Goal: Use online tool/utility: Utilize a website feature to perform a specific function

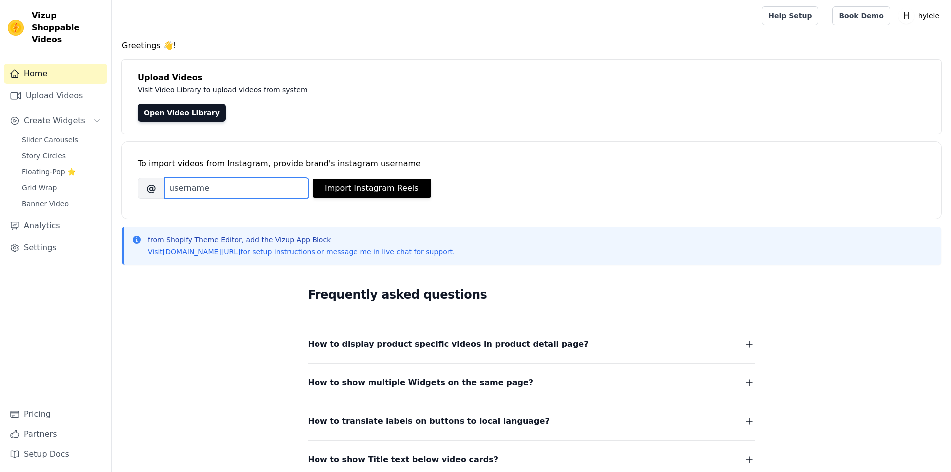
click at [191, 185] on input "Brand's Instagram Username" at bounding box center [237, 188] width 144 height 21
type input "H"
type input "h"
type input "Hylele"
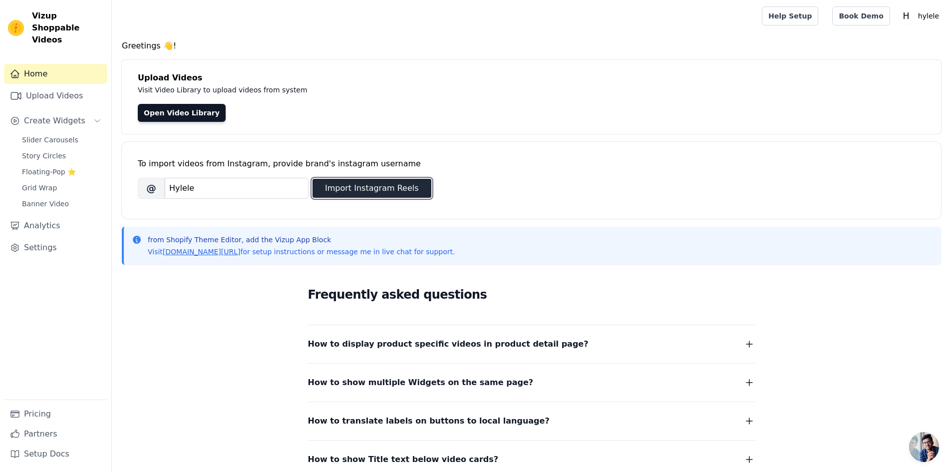
click at [385, 192] on button "Import Instagram Reels" at bounding box center [372, 188] width 119 height 19
click at [208, 189] on input "Hylele" at bounding box center [237, 188] width 144 height 21
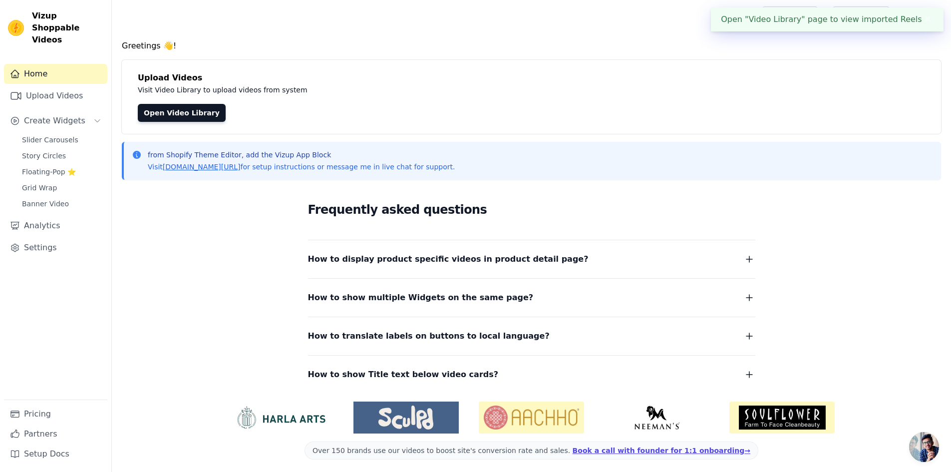
click at [930, 21] on button "✖" at bounding box center [927, 19] width 11 height 12
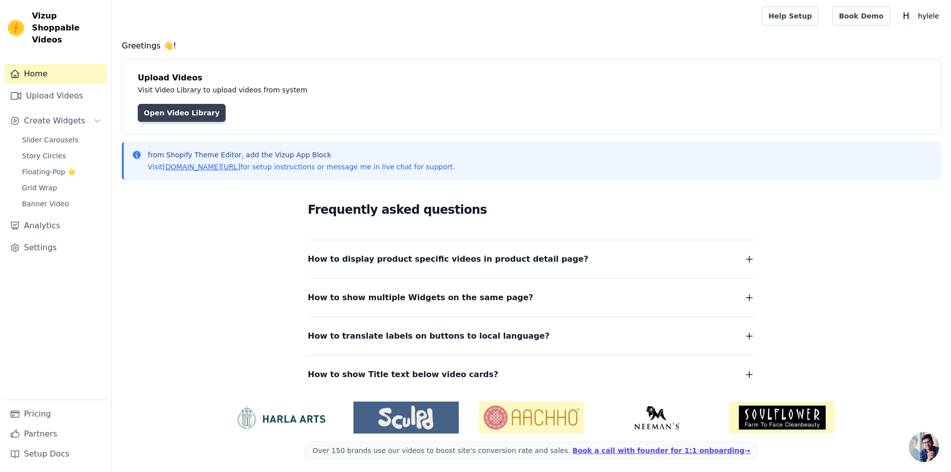
click at [179, 111] on link "Open Video Library" at bounding box center [182, 113] width 88 height 18
